Goal: Task Accomplishment & Management: Use online tool/utility

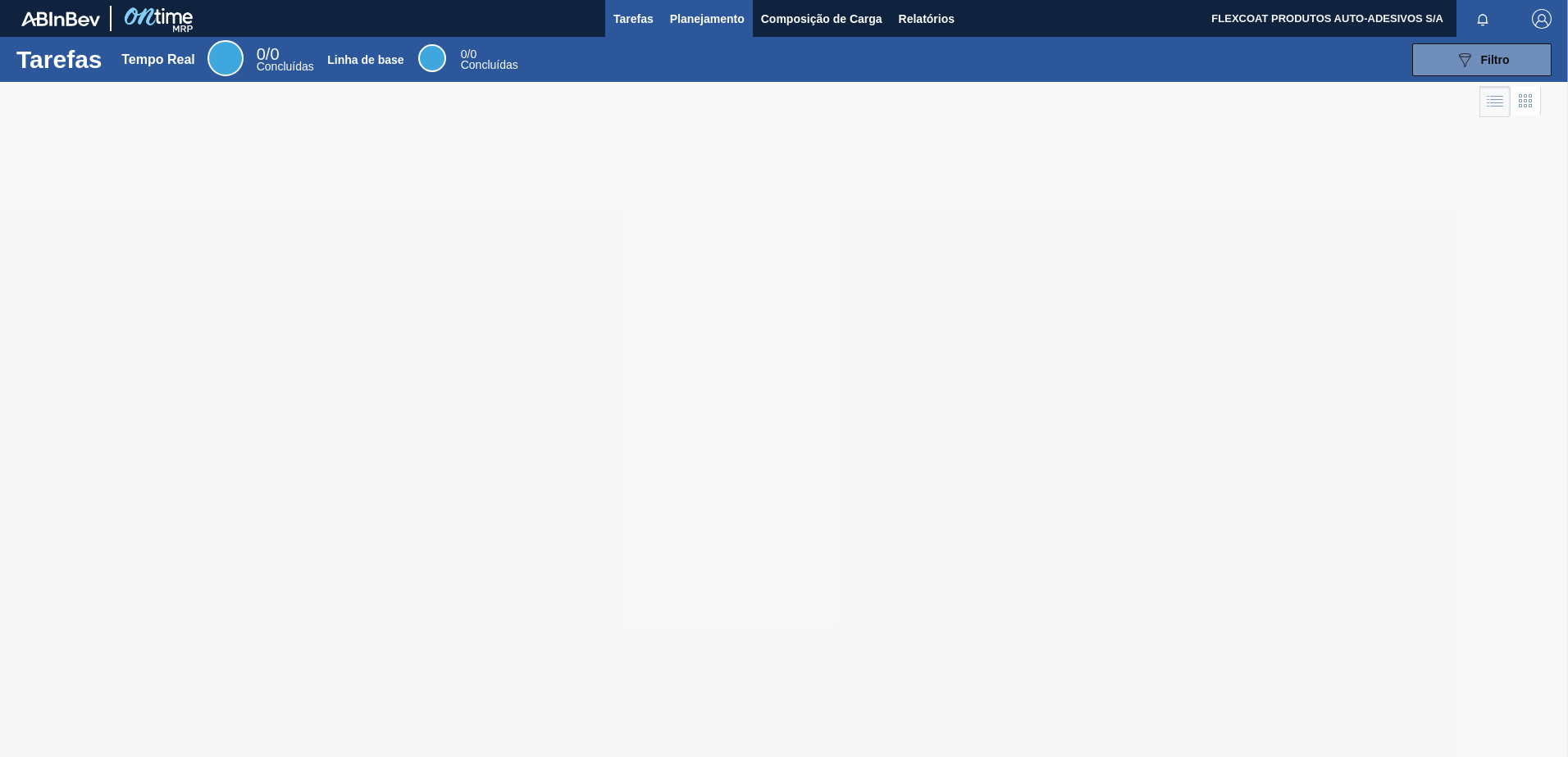
click at [694, 13] on span "Planejamento" at bounding box center [707, 19] width 75 height 20
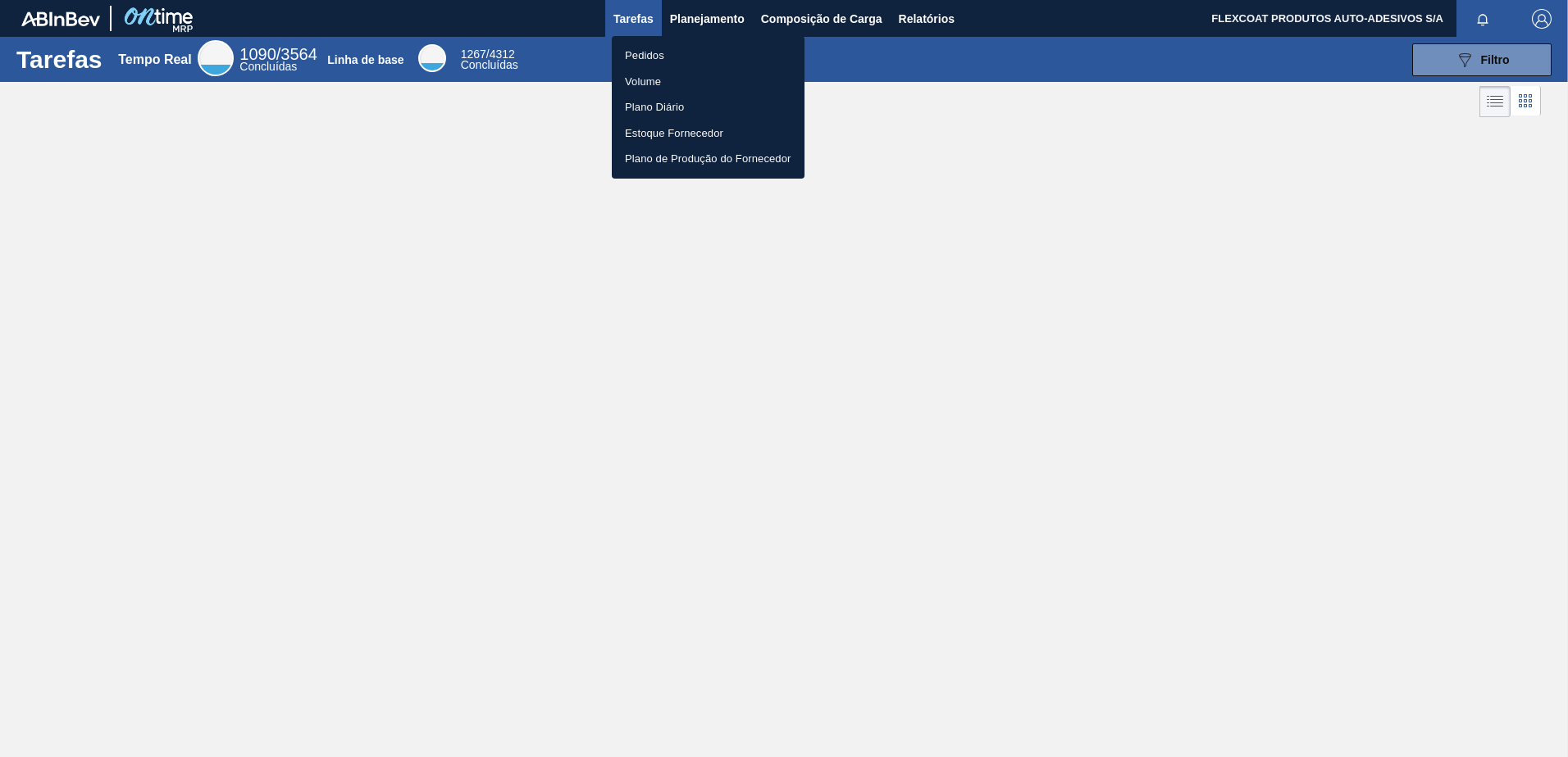
click at [648, 52] on li "Pedidos" at bounding box center [708, 55] width 192 height 26
